Goal: Information Seeking & Learning: Learn about a topic

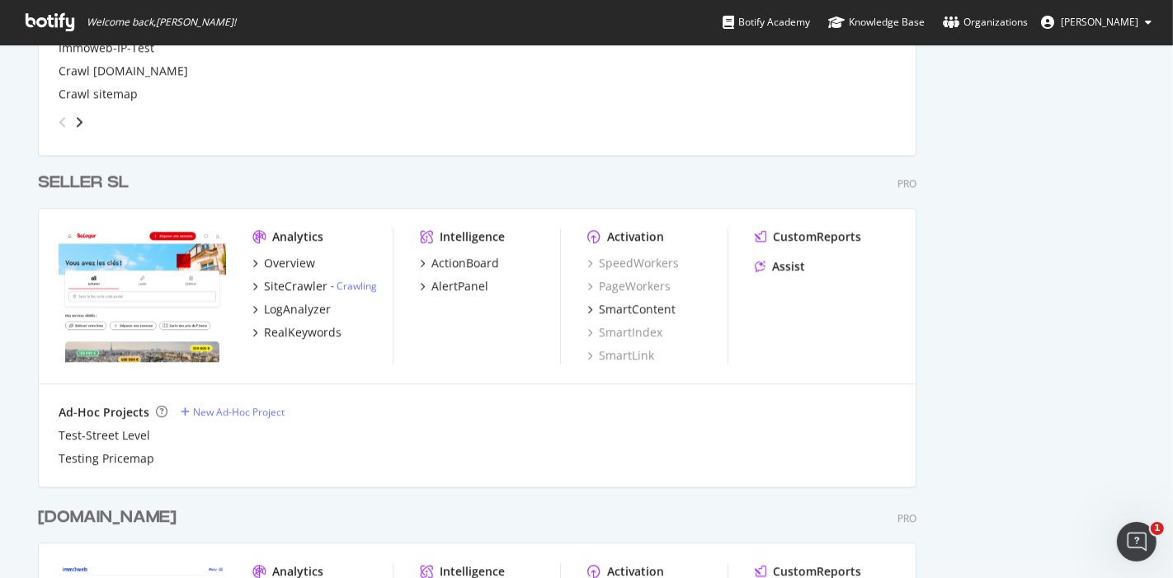
scroll to position [3592, 0]
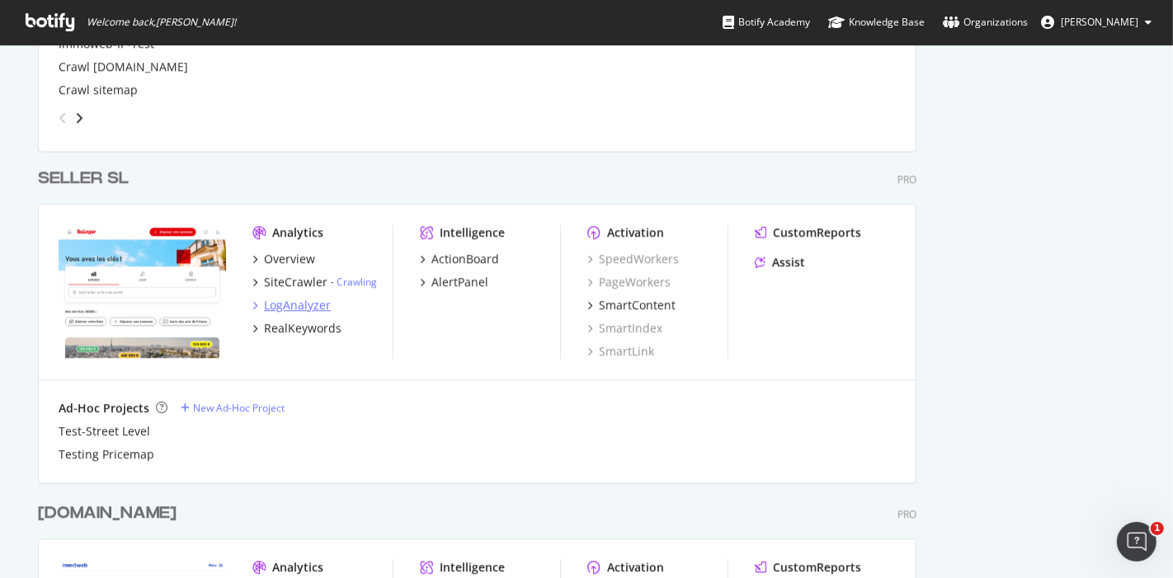
click at [300, 302] on div "LogAnalyzer" at bounding box center [297, 305] width 67 height 16
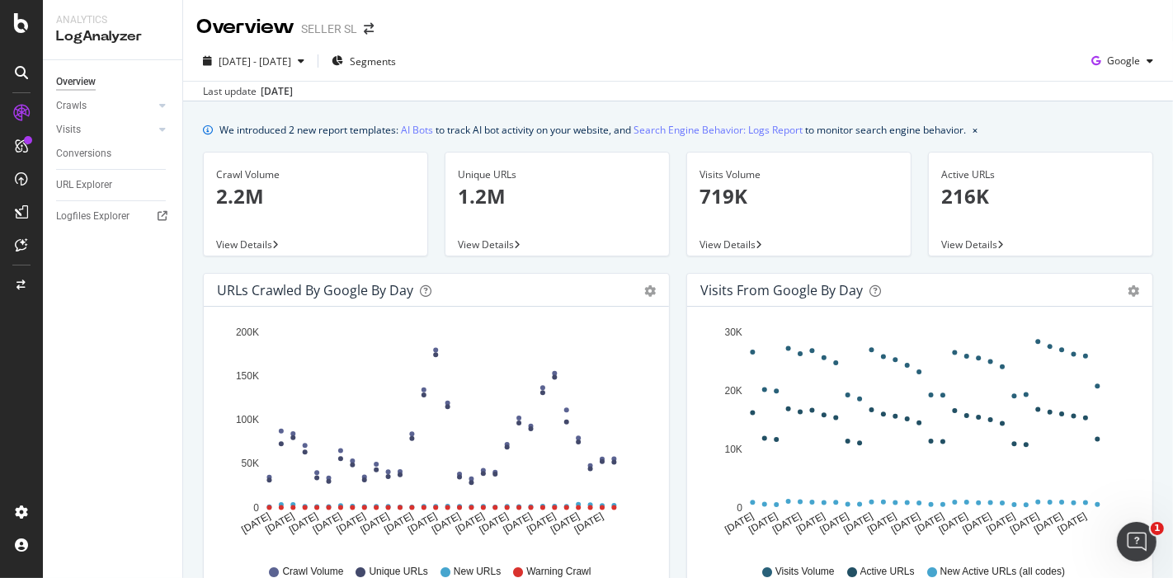
scroll to position [23, 0]
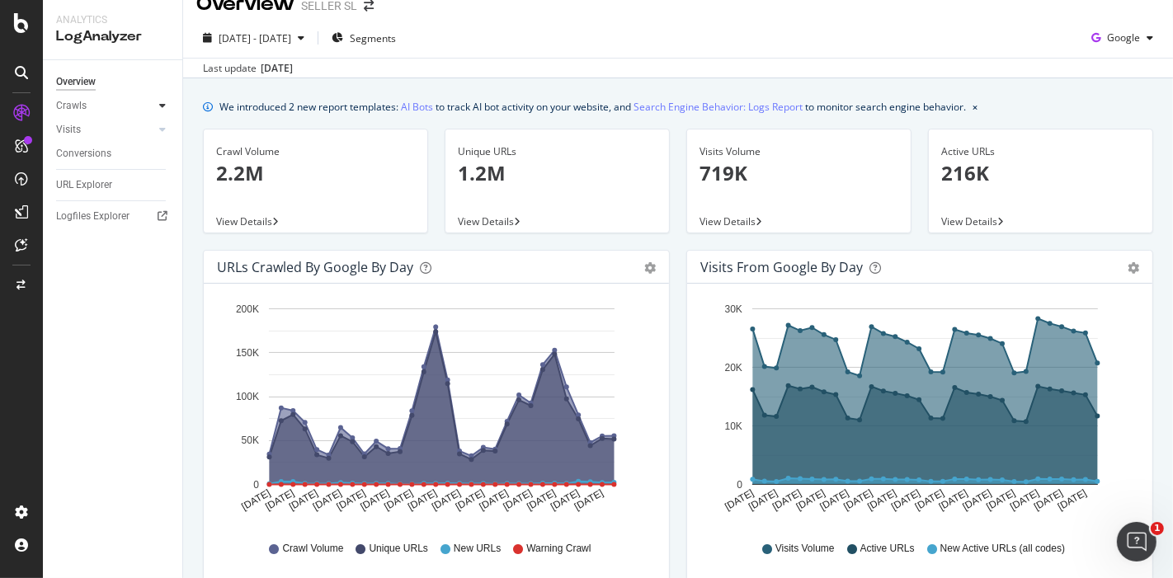
click at [161, 111] on div at bounding box center [162, 105] width 16 height 16
click at [92, 186] on div "HTTP Codes" at bounding box center [91, 194] width 56 height 17
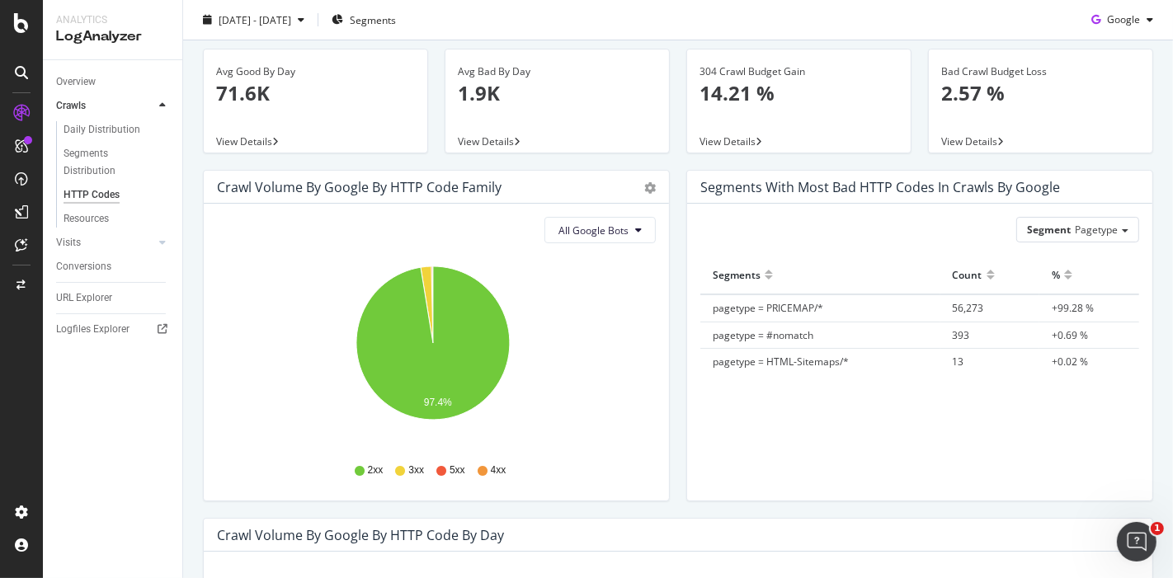
scroll to position [56, 0]
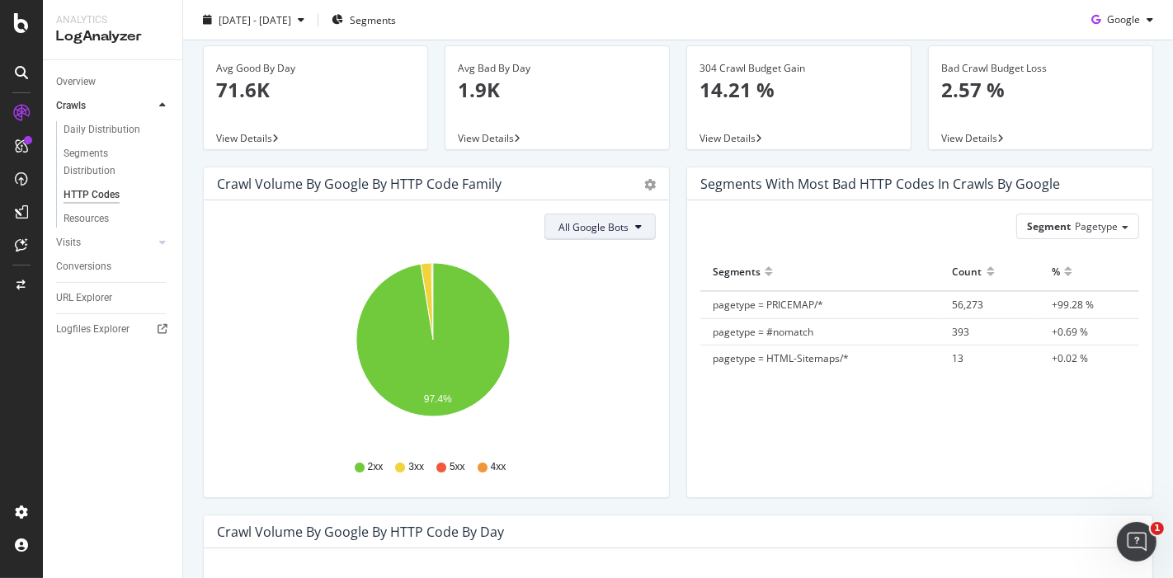
click at [614, 233] on span "All Google Bots" at bounding box center [593, 227] width 70 height 14
click at [645, 194] on div "Crawl Volume by google by HTTP Code Family Pie Table" at bounding box center [436, 183] width 465 height 33
click at [645, 191] on div "Crawl Volume by google by HTTP Code Family Pie Table" at bounding box center [436, 183] width 465 height 33
click at [644, 179] on icon "gear" at bounding box center [650, 185] width 12 height 12
click at [608, 247] on span "Table" at bounding box center [602, 247] width 132 height 22
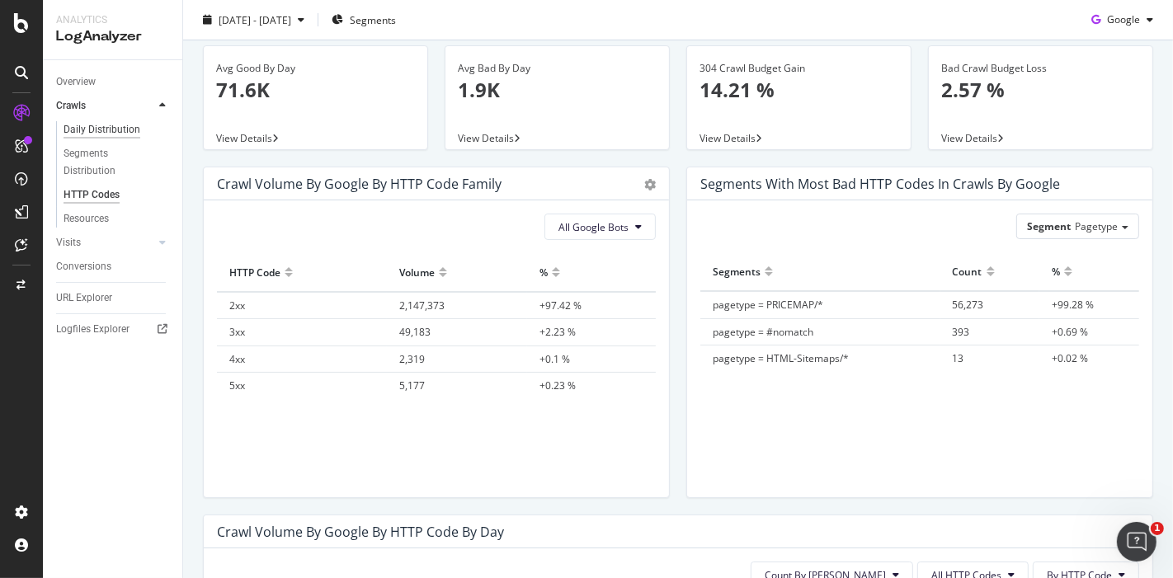
click at [101, 134] on div "Daily Distribution" at bounding box center [101, 129] width 77 height 17
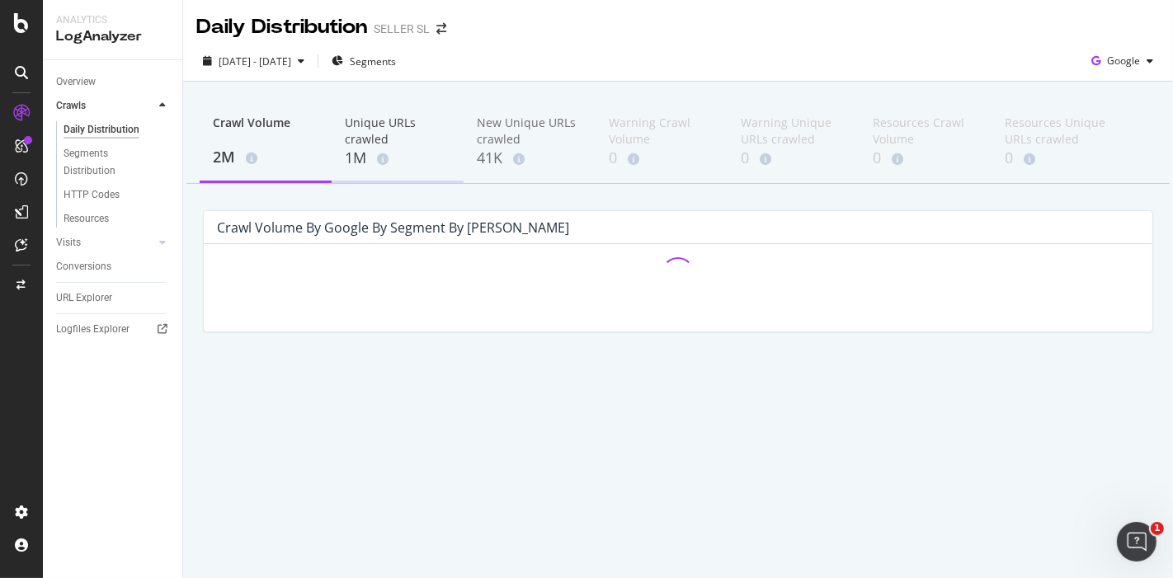
click at [410, 133] on div "Unique URLs crawled" at bounding box center [398, 131] width 106 height 33
click at [504, 136] on div "New Unique URLs crawled" at bounding box center [530, 131] width 106 height 33
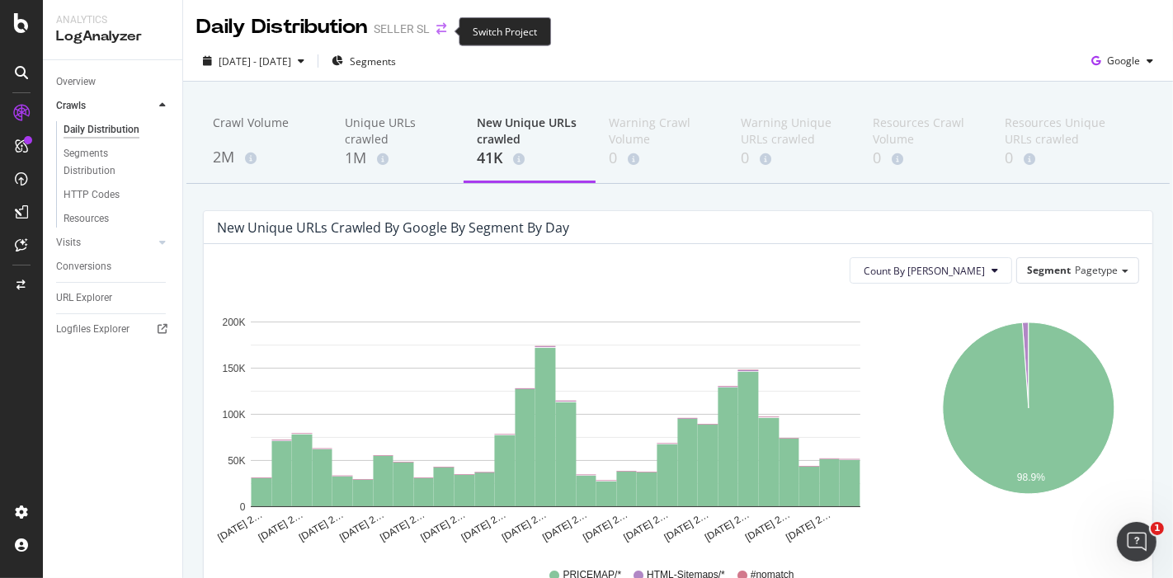
click at [436, 26] on icon "arrow-right-arrow-left" at bounding box center [441, 29] width 10 height 12
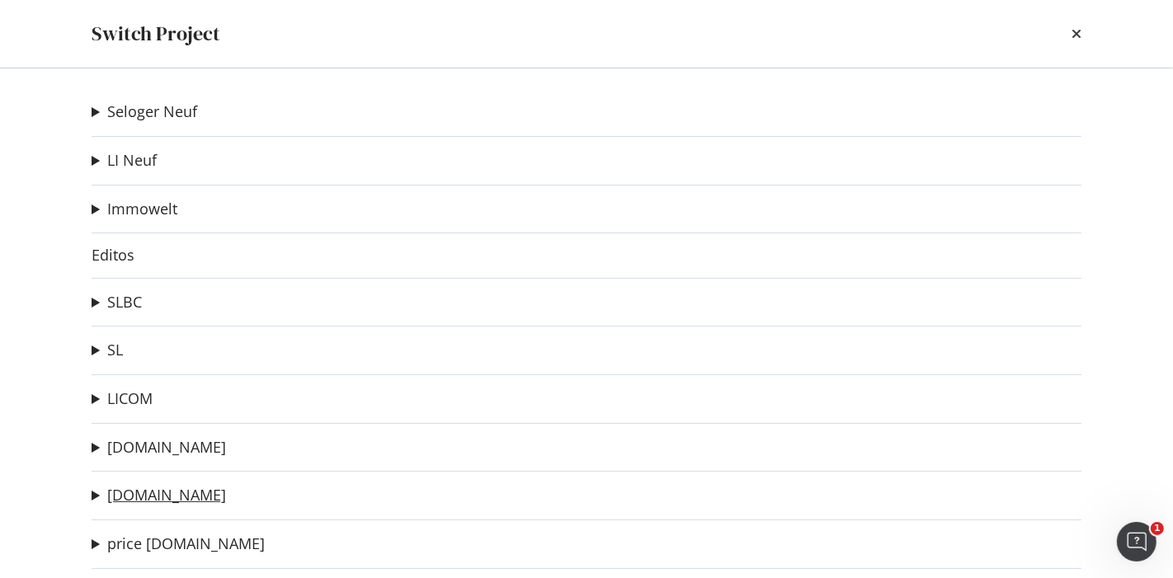
click at [181, 490] on link "[DOMAIN_NAME]" at bounding box center [166, 495] width 119 height 17
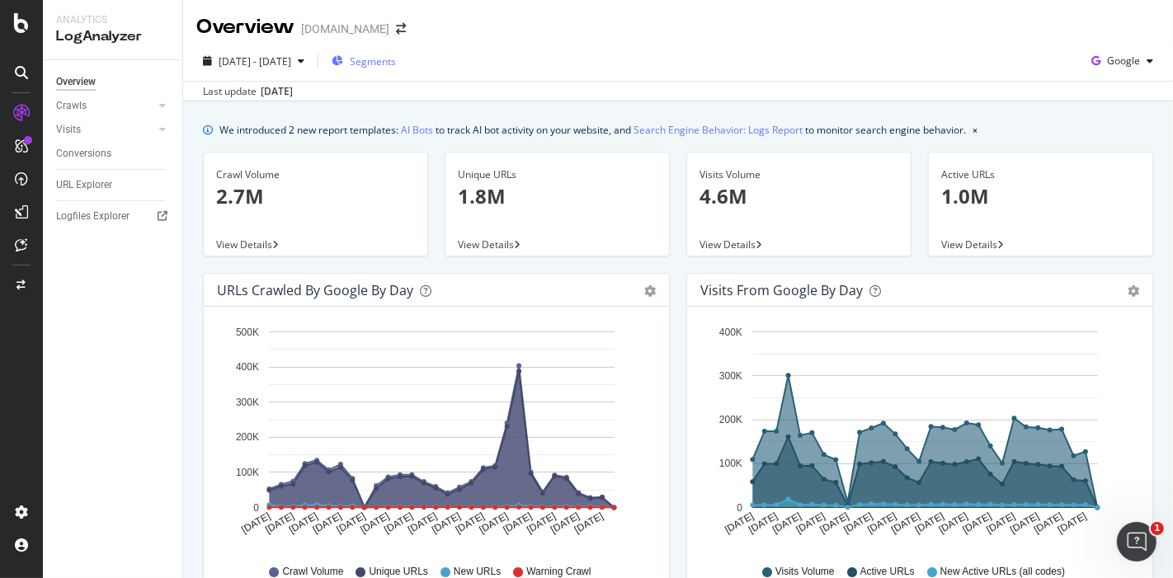
click at [383, 61] on span "Segments" at bounding box center [373, 61] width 46 height 14
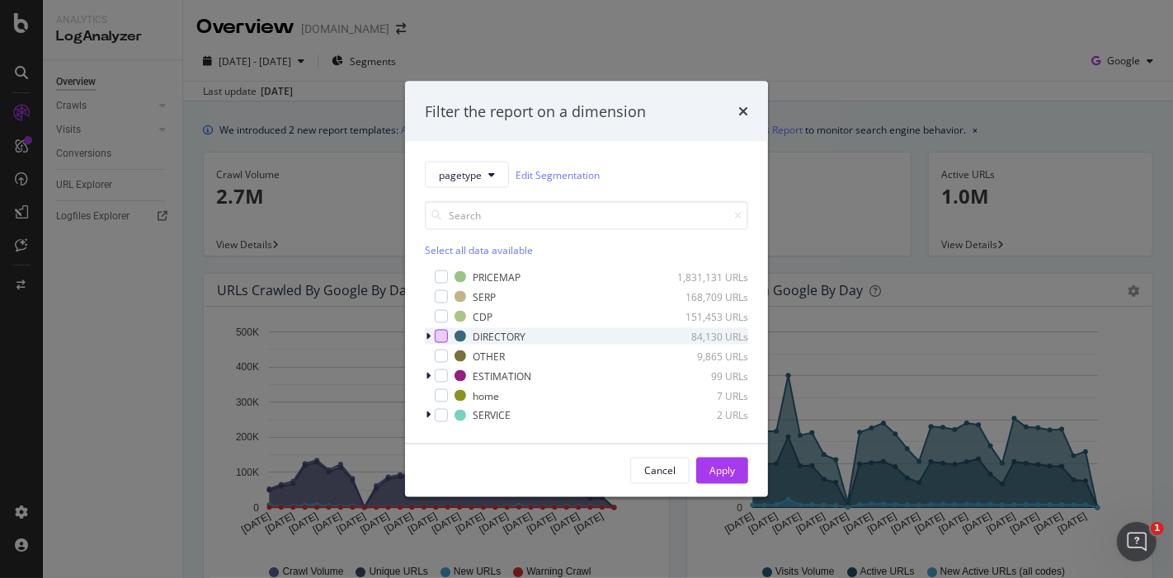
click at [435, 334] on div "modal" at bounding box center [441, 336] width 13 height 13
click at [729, 462] on div "Apply" at bounding box center [722, 470] width 26 height 25
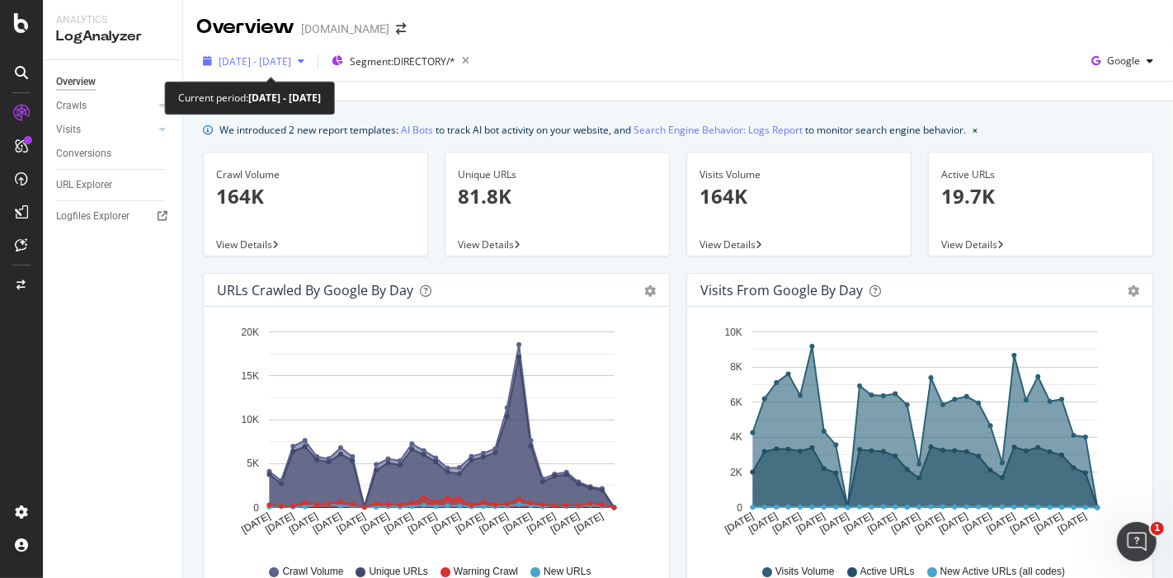
click at [291, 55] on span "[DATE] - [DATE]" at bounding box center [255, 61] width 73 height 14
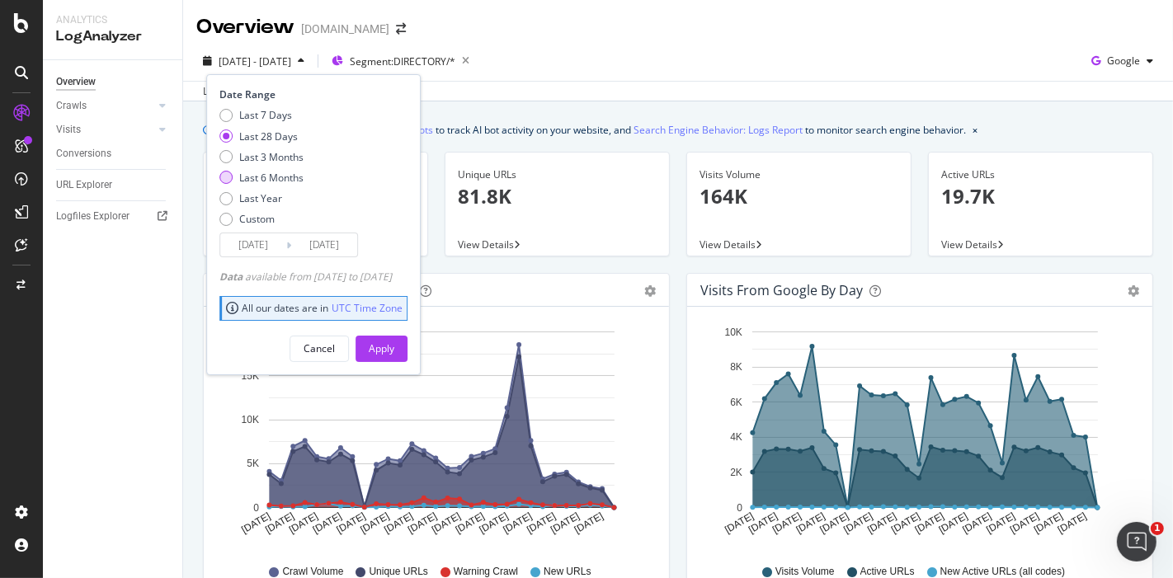
click at [233, 176] on div "Last 6 Months" at bounding box center [261, 178] width 84 height 14
type input "[DATE]"
click at [383, 346] on button "Apply" at bounding box center [381, 349] width 52 height 26
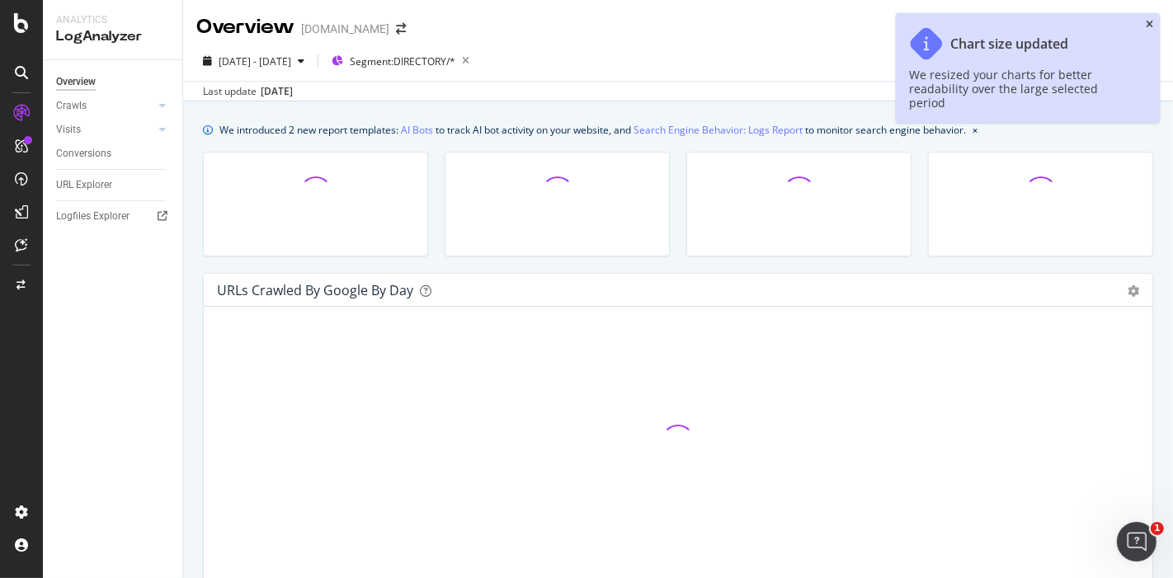
click at [1147, 27] on icon "close toast" at bounding box center [1148, 25] width 7 height 10
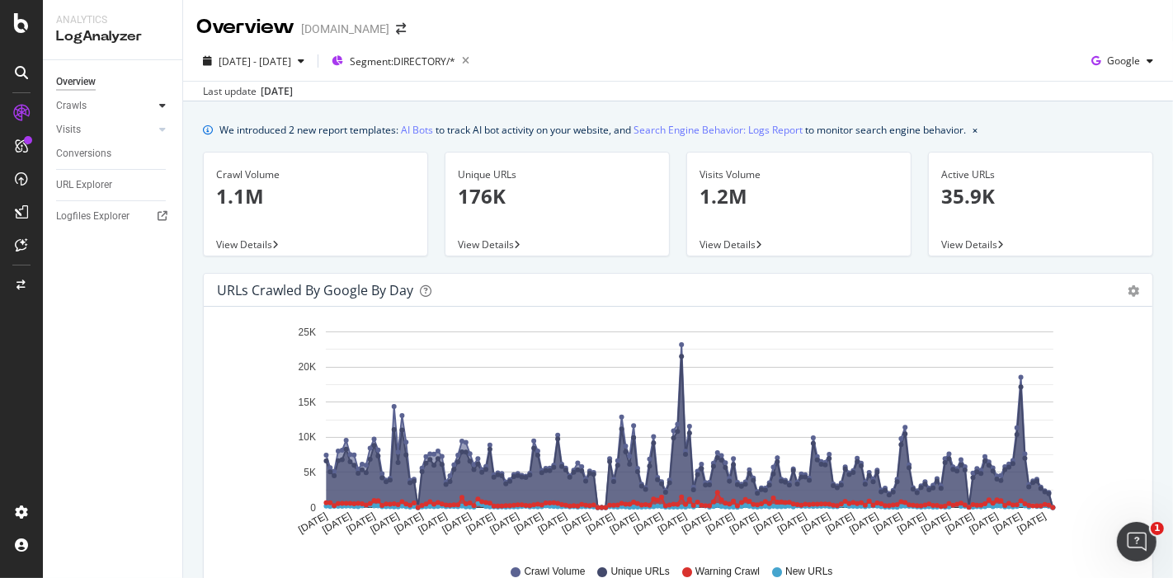
click at [159, 107] on icon at bounding box center [162, 106] width 7 height 10
click at [108, 195] on div "HTTP Codes" at bounding box center [91, 194] width 56 height 17
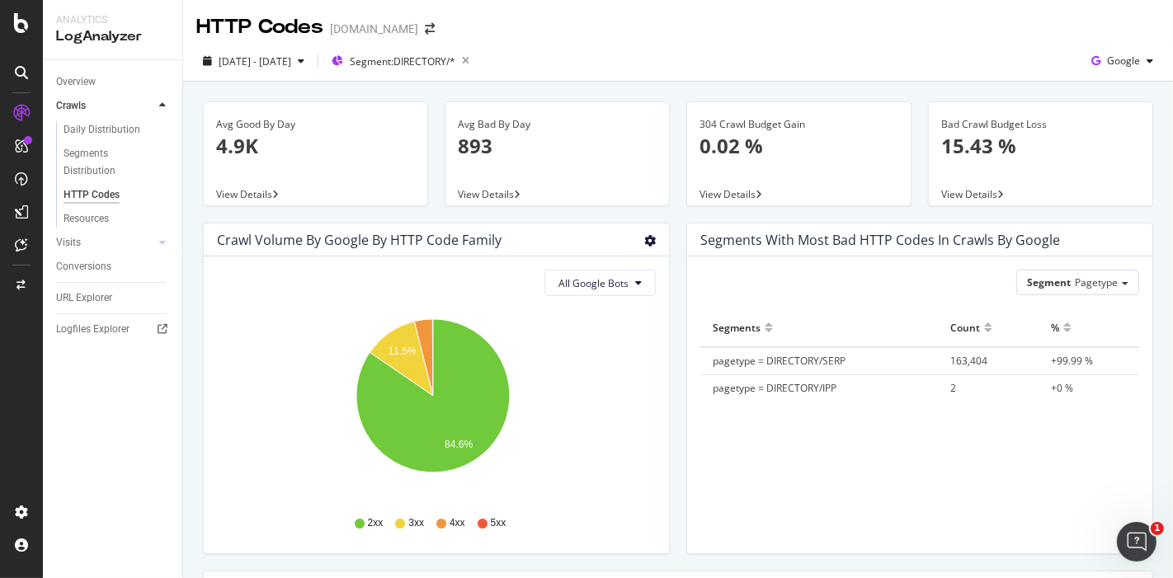
click at [644, 239] on icon "gear" at bounding box center [650, 241] width 12 height 12
click at [570, 293] on span "Table" at bounding box center [602, 303] width 132 height 22
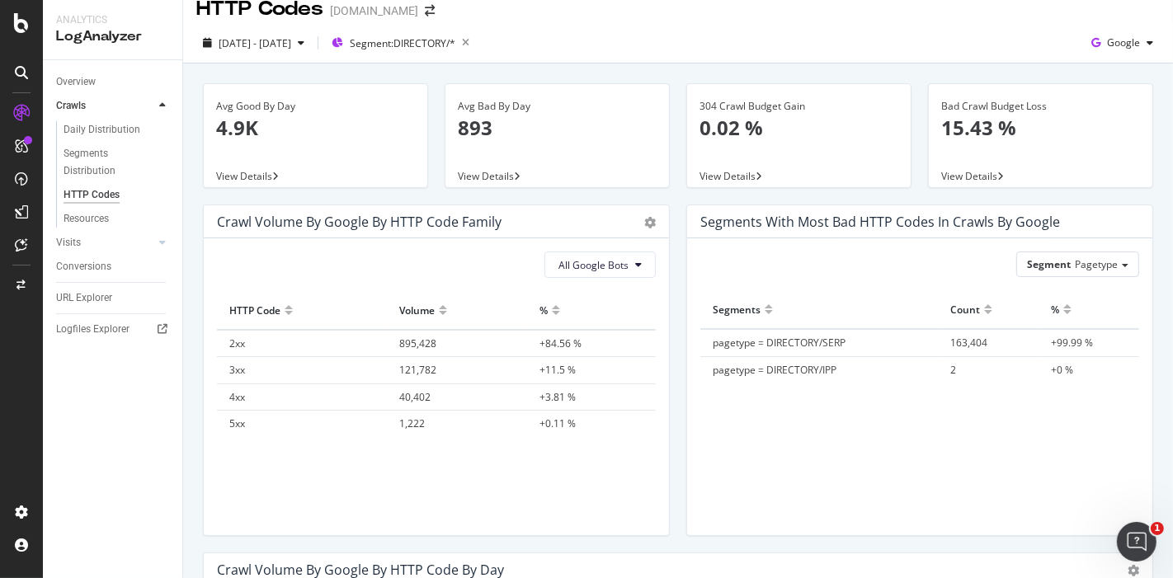
scroll to position [20, 0]
click at [111, 132] on div "Daily Distribution" at bounding box center [101, 129] width 77 height 17
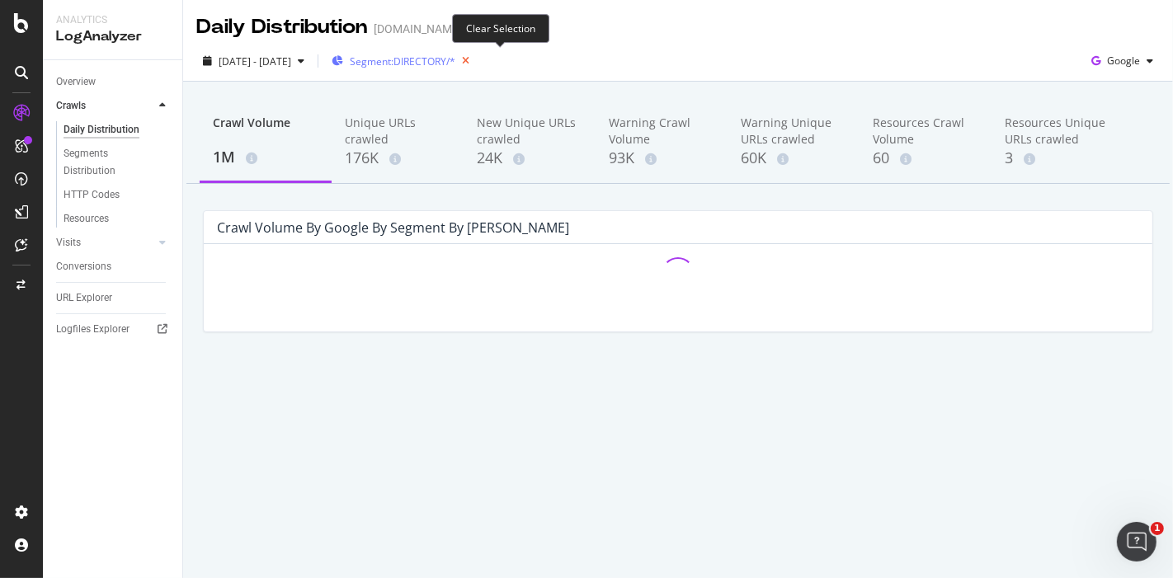
click at [476, 68] on icon "button" at bounding box center [465, 60] width 21 height 23
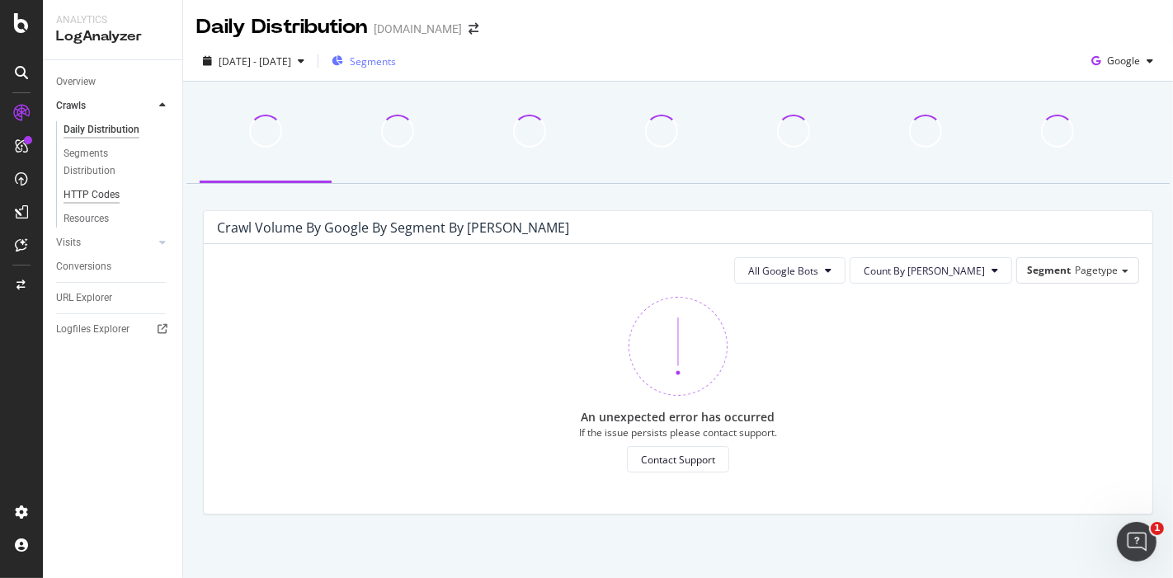
click at [90, 199] on div "HTTP Codes" at bounding box center [91, 194] width 56 height 17
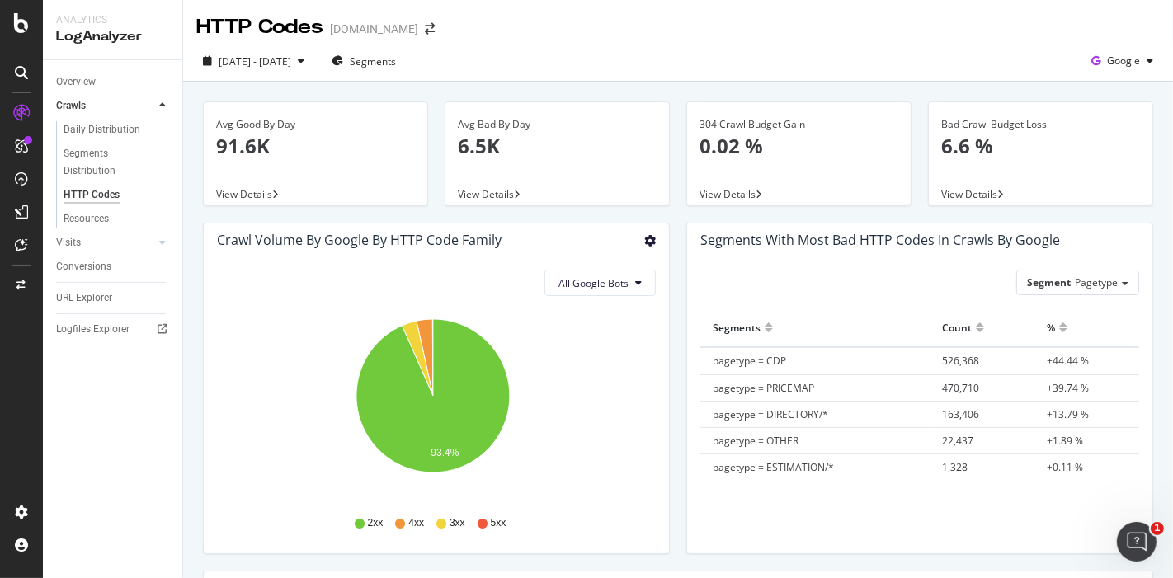
click at [644, 236] on icon "gear" at bounding box center [650, 241] width 12 height 12
click at [603, 300] on span "Table" at bounding box center [602, 303] width 132 height 22
